Goal: Task Accomplishment & Management: Use online tool/utility

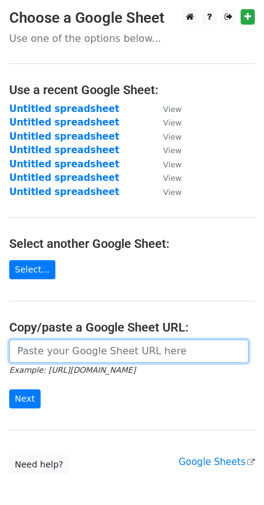
click at [142, 362] on input "url" at bounding box center [128, 351] width 239 height 23
paste input "https://docs.google.com/spreadsheets/d/1ae9doikFv_Cy6CNt8iBqafiIjrwNNvNbnaqq0nQ…"
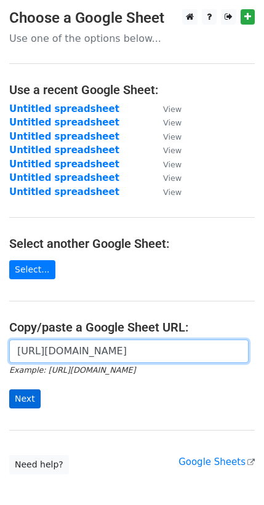
type input "https://docs.google.com/spreadsheets/d/1ae9doikFv_Cy6CNt8iBqafiIjrwNNvNbnaqq0nQ…"
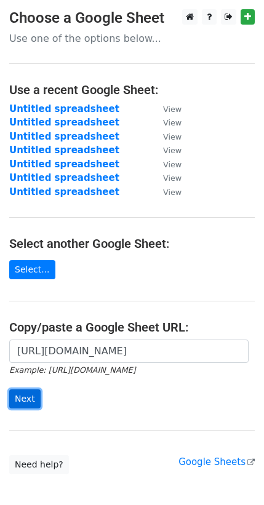
scroll to position [0, 0]
click at [25, 393] on input "Next" at bounding box center [24, 399] width 31 height 19
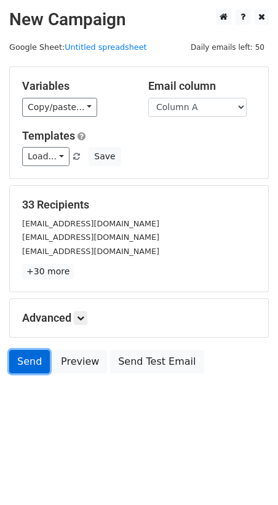
click at [28, 358] on link "Send" at bounding box center [29, 361] width 41 height 23
